Goal: Task Accomplishment & Management: Use online tool/utility

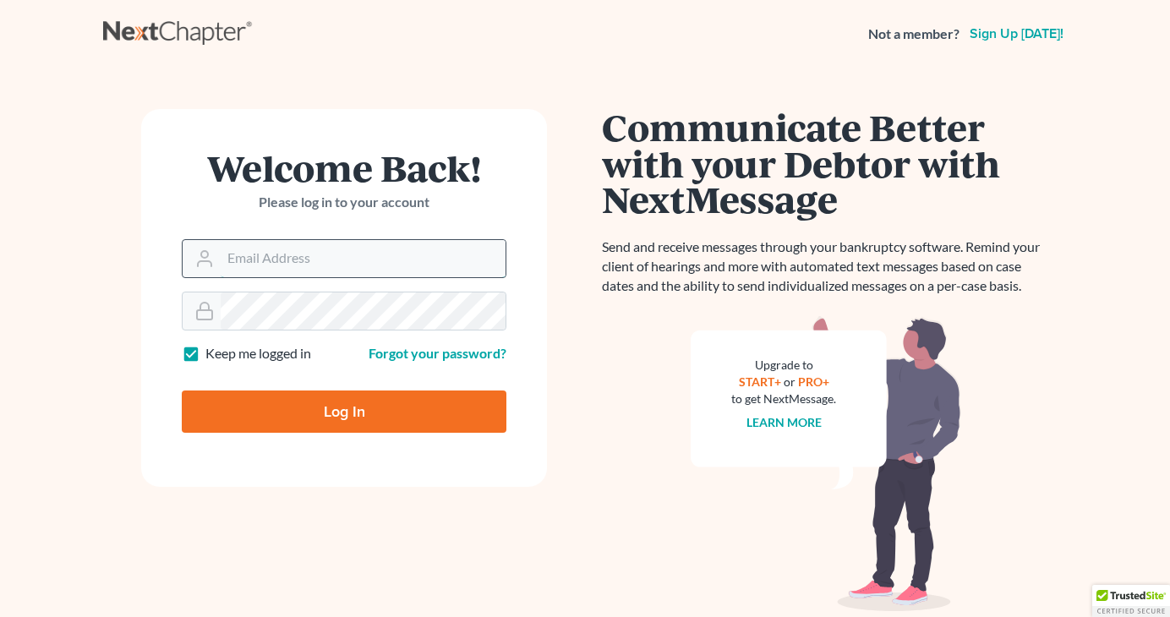
type input "[EMAIL_ADDRESS][DOMAIN_NAME]"
click at [402, 254] on input "[EMAIL_ADDRESS][DOMAIN_NAME]" at bounding box center [363, 258] width 285 height 37
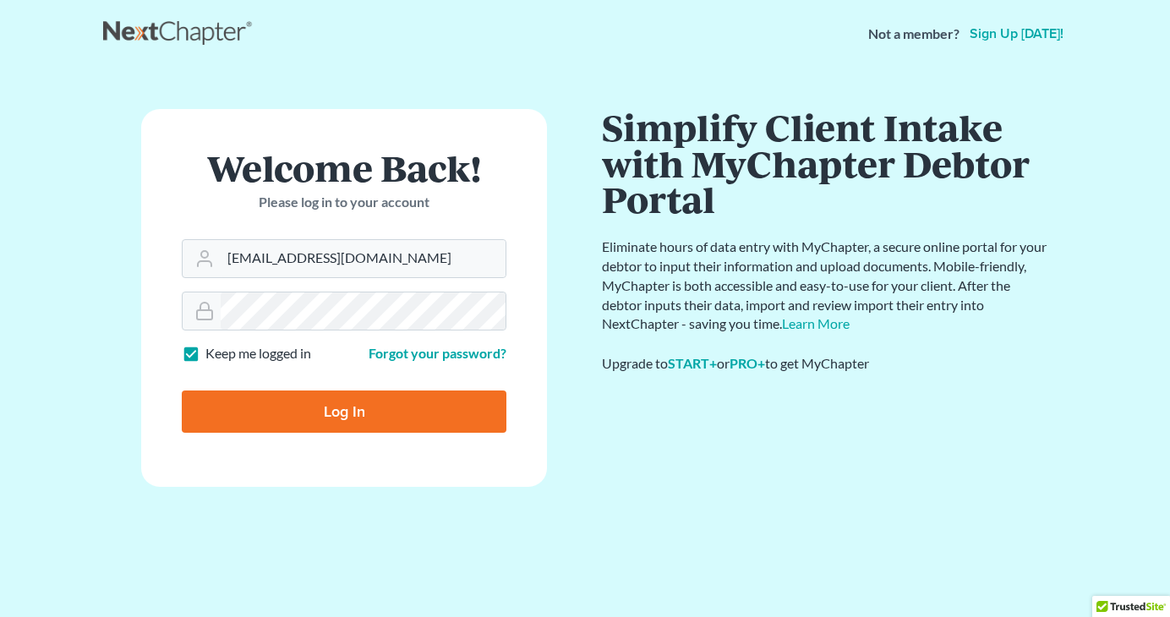
click at [384, 401] on input "Log In" at bounding box center [344, 412] width 325 height 42
type input "Thinking..."
